Goal: Information Seeking & Learning: Check status

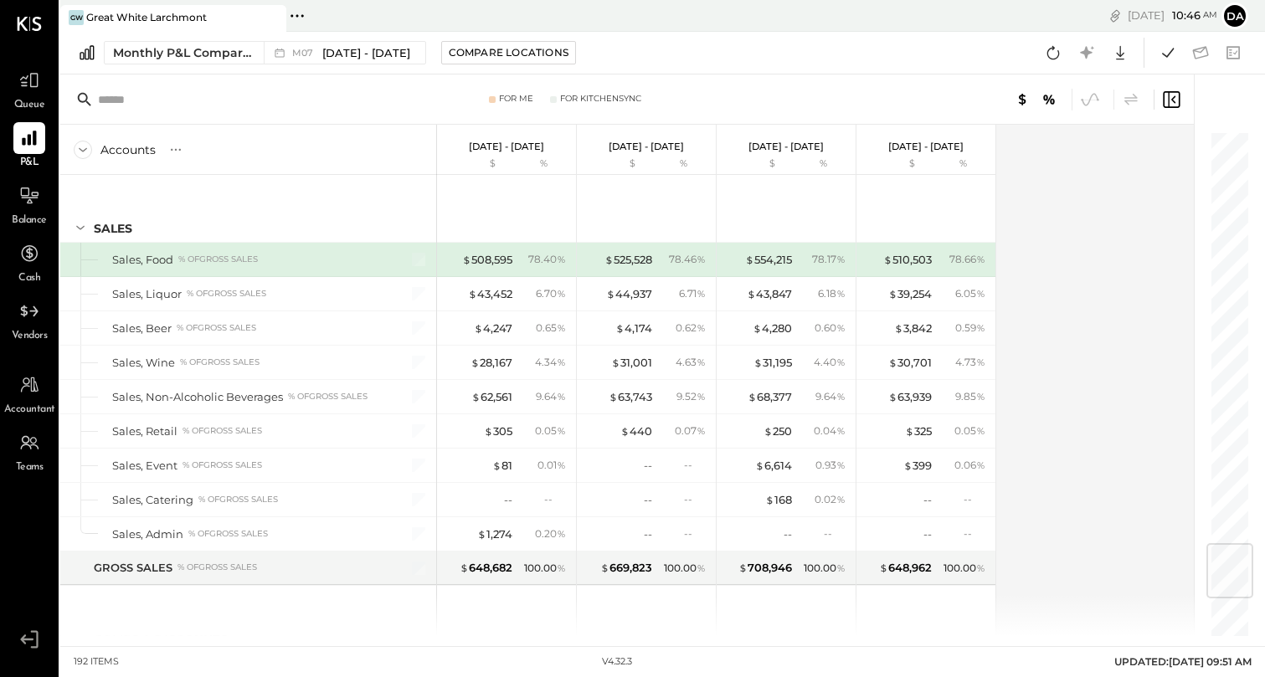
scroll to position [3483, 0]
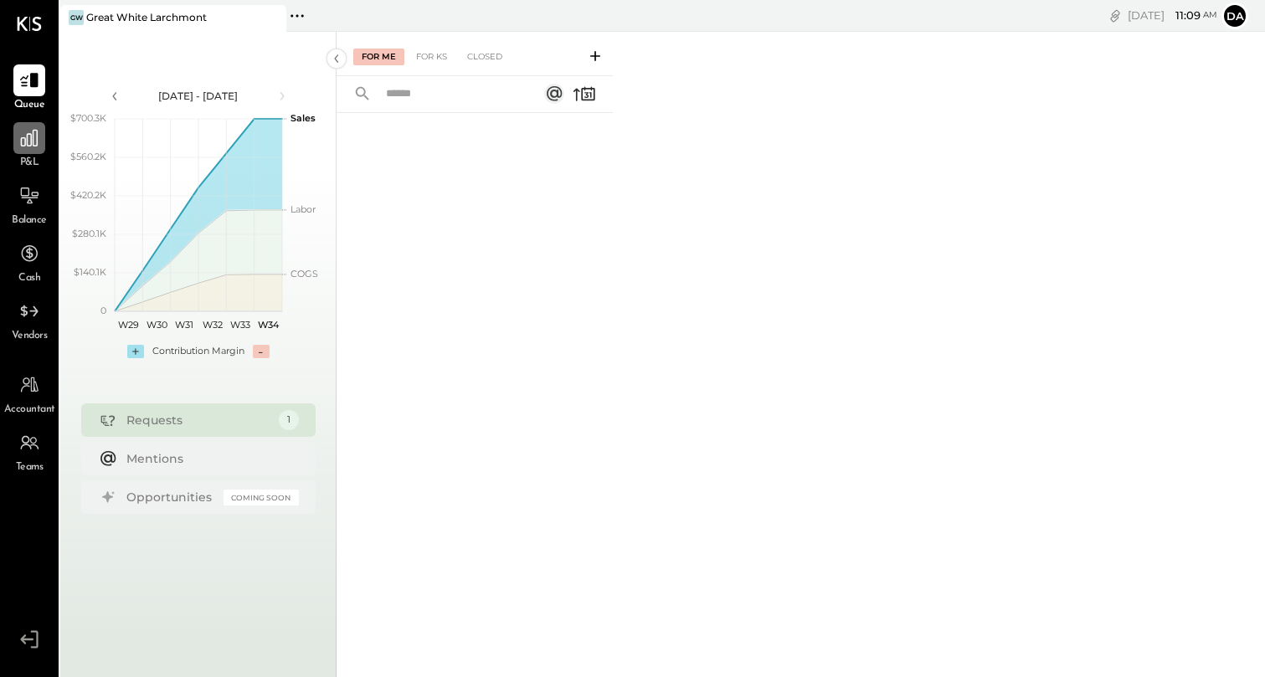
click at [28, 149] on div at bounding box center [29, 138] width 32 height 32
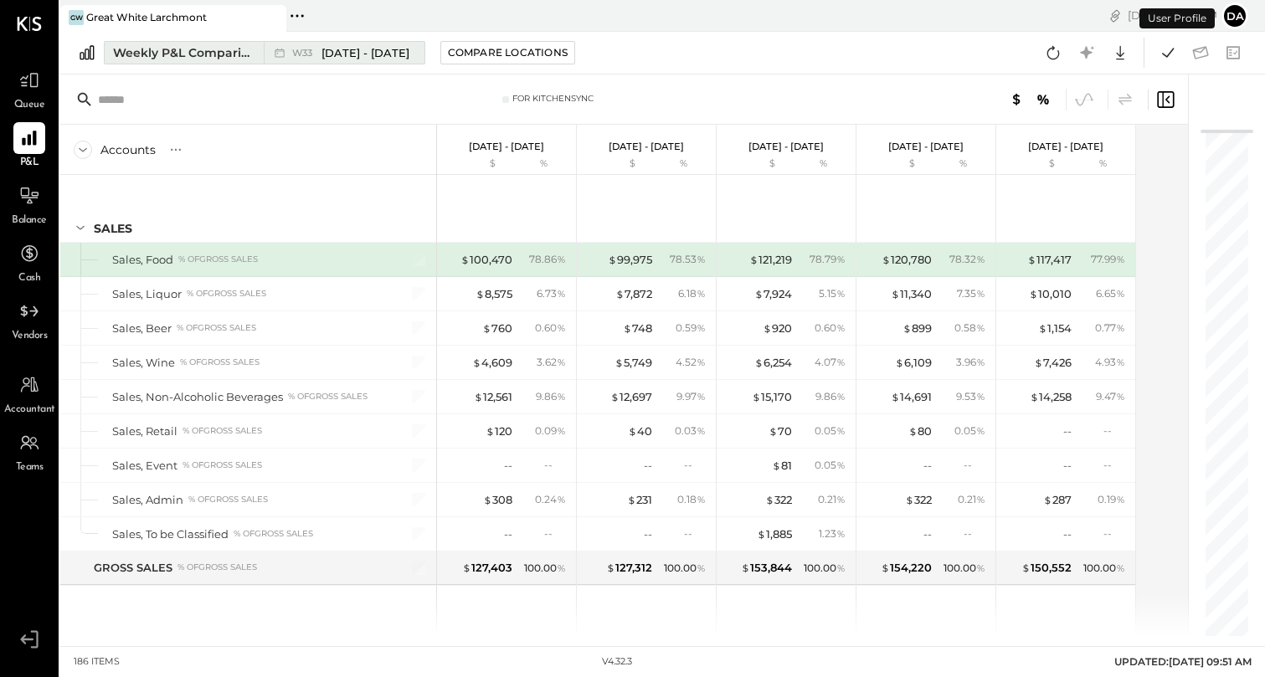
click at [199, 57] on div "Weekly P&L Comparison" at bounding box center [183, 52] width 141 height 17
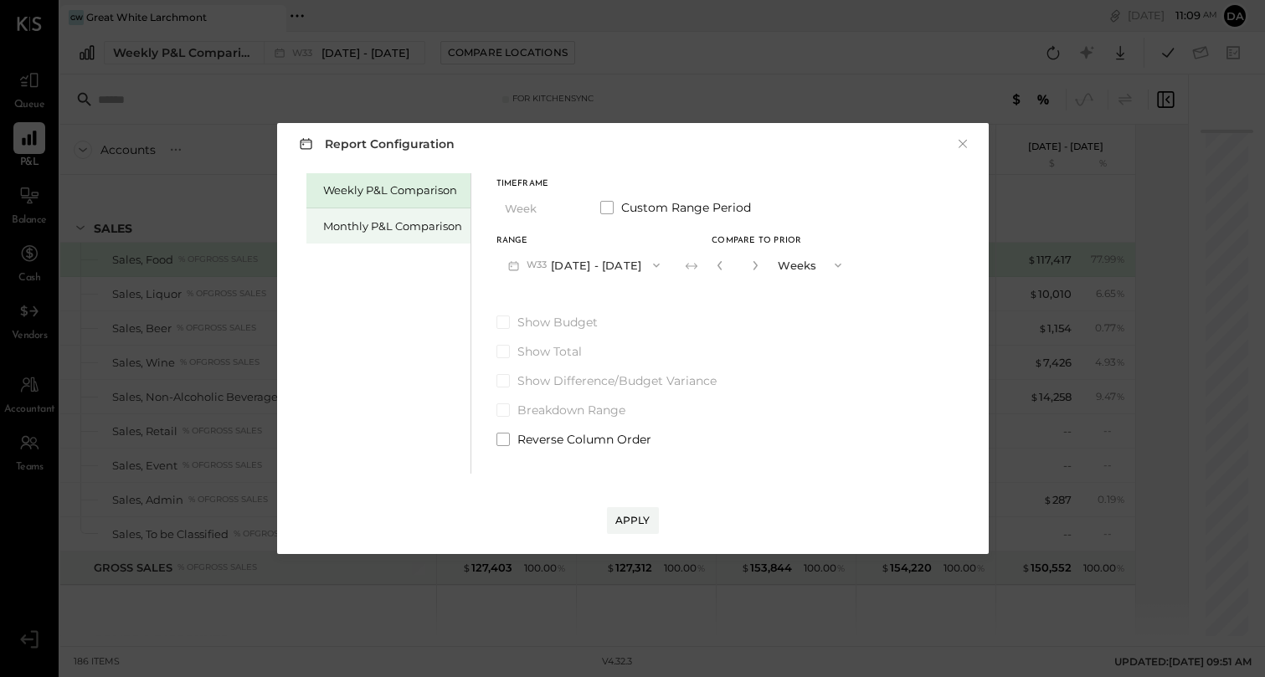
click at [367, 215] on div "Monthly P&L Comparison" at bounding box center [388, 225] width 164 height 35
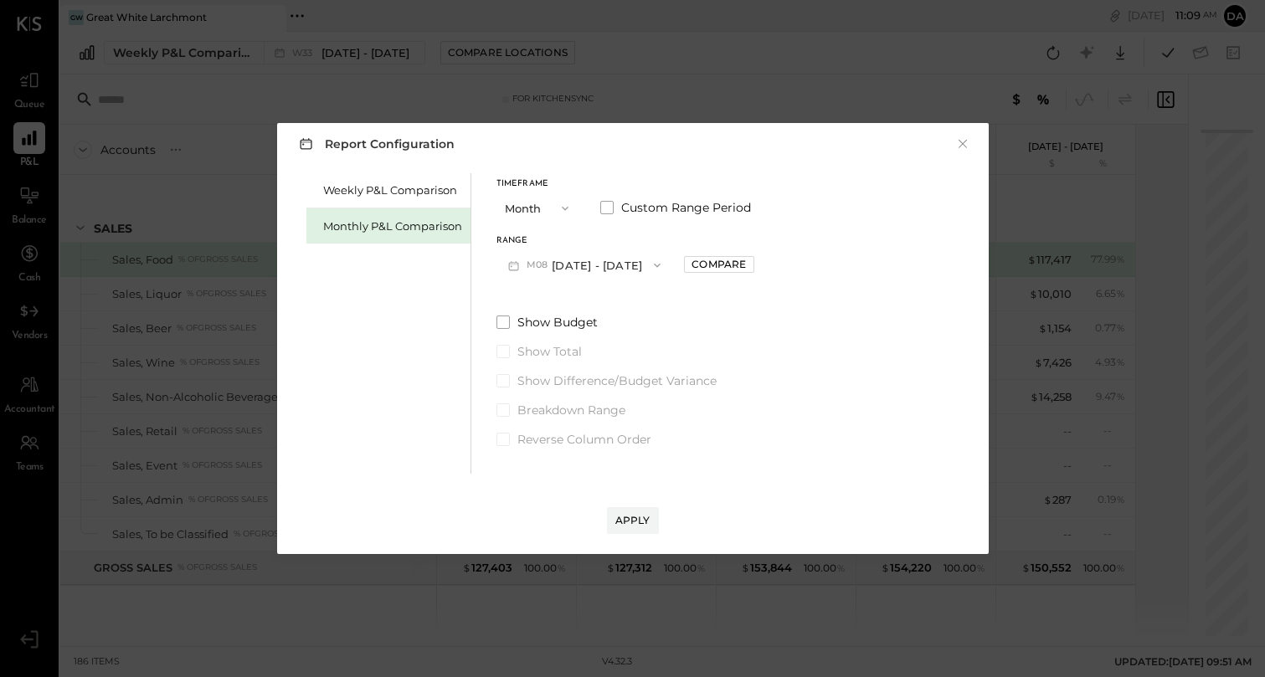
click at [589, 268] on button "M08 Aug 1 - 31, 2025" at bounding box center [584, 264] width 177 height 31
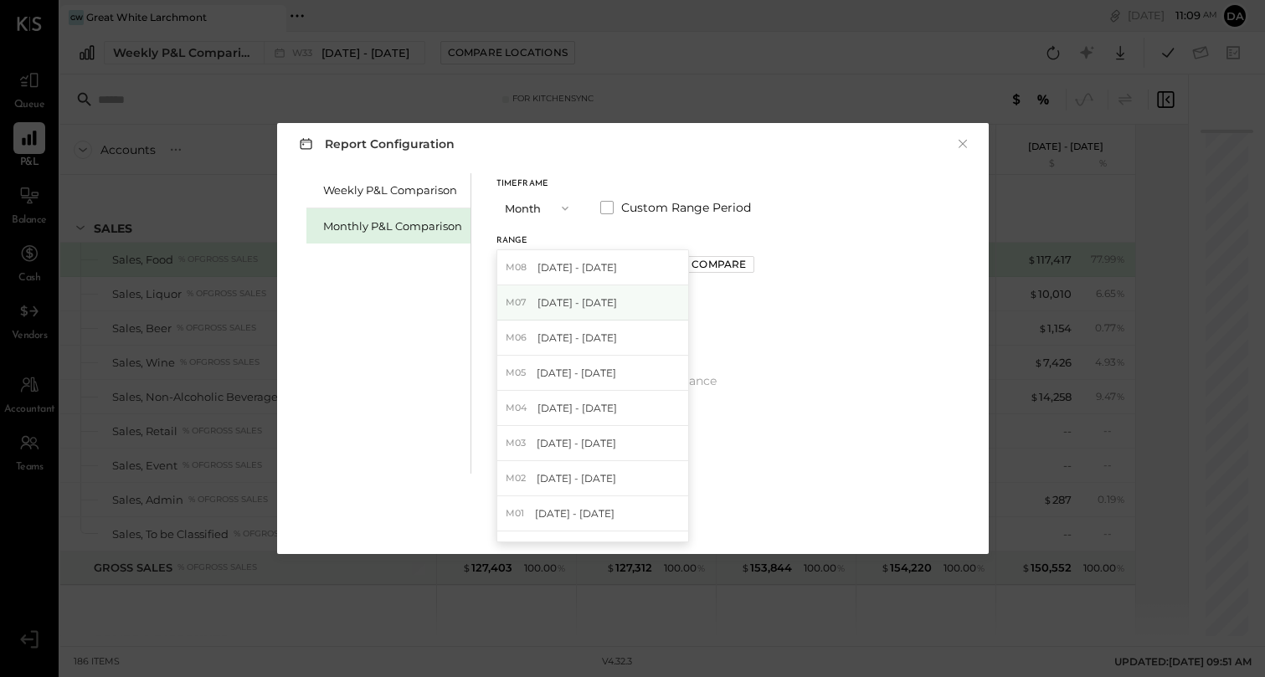
click at [599, 300] on span "[DATE] - [DATE]" at bounding box center [577, 302] width 80 height 14
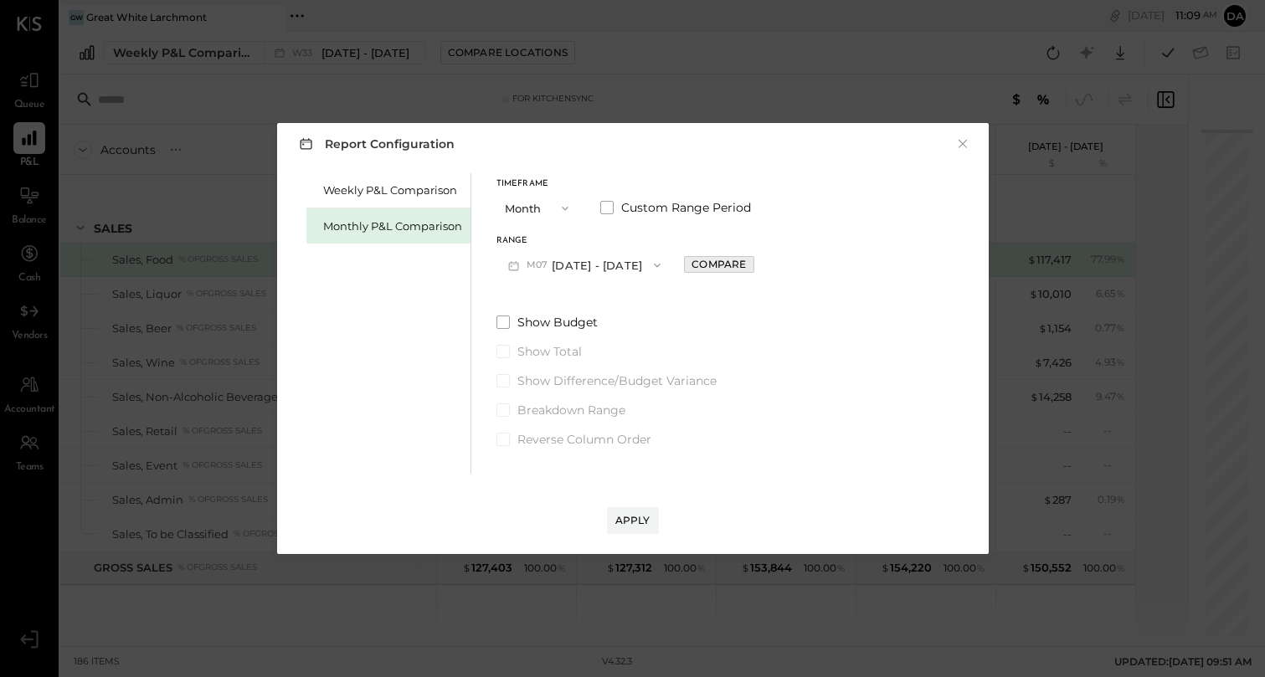
click at [737, 261] on button "Compare" at bounding box center [718, 264] width 69 height 17
click at [751, 263] on icon "button" at bounding box center [756, 265] width 10 height 10
type input "*"
click at [628, 522] on div "Apply" at bounding box center [632, 520] width 35 height 14
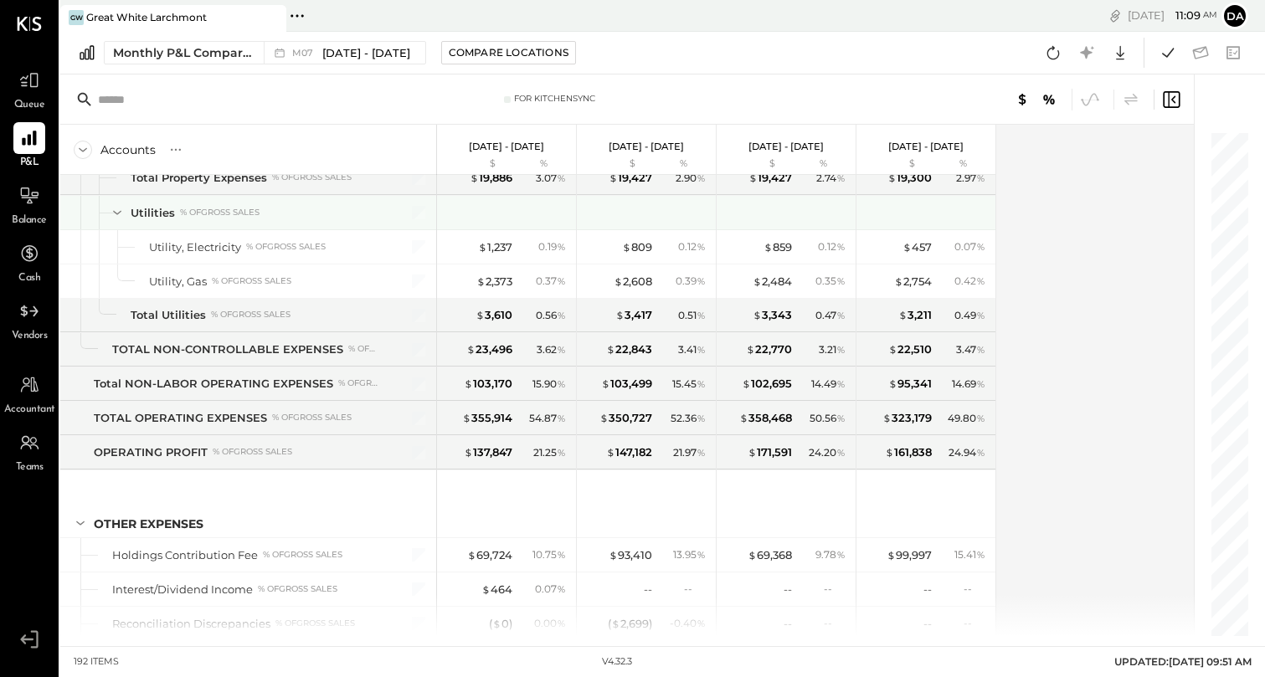
scroll to position [4819, 0]
